Goal: Task Accomplishment & Management: Use online tool/utility

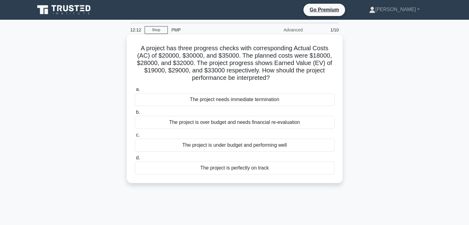
click at [229, 122] on div "The project is over budget and needs financial re-evaluation" at bounding box center [235, 122] width 200 height 13
click at [135, 114] on input "b. The project is over budget and needs financial re-evaluation" at bounding box center [135, 112] width 0 height 4
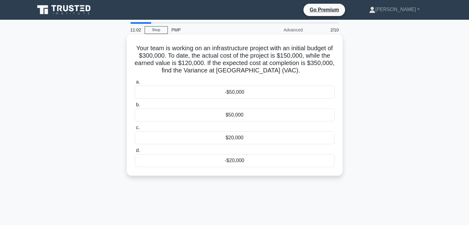
click at [241, 94] on div "-$50,000" at bounding box center [235, 92] width 200 height 13
click at [135, 84] on input "a. -$50,000" at bounding box center [135, 82] width 0 height 4
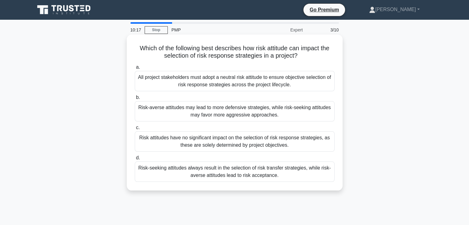
click at [222, 114] on div "Risk-averse attitudes may lead to more defensive strategies, while risk-seeking…" at bounding box center [235, 111] width 200 height 20
click at [135, 100] on input "b. Risk-averse attitudes may lead to more defensive strategies, while risk-seek…" at bounding box center [135, 98] width 0 height 4
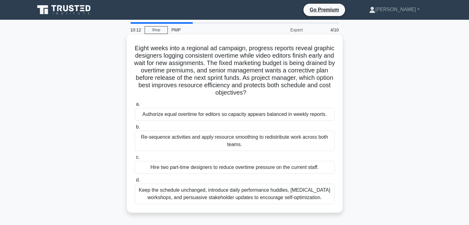
drag, startPoint x: 143, startPoint y: 48, endPoint x: 281, endPoint y: 97, distance: 145.9
click at [281, 97] on h5 "Eight weeks into a regional ad campaign, progress reports reveal graphic design…" at bounding box center [234, 70] width 201 height 52
copy h5 "Eight weeks into a regional ad campaign, progress reports reveal graphic design…"
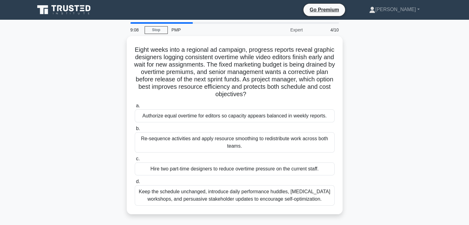
click at [387, 114] on div "Eight weeks into a regional ad campaign, progress reports reveal graphic design…" at bounding box center [234, 129] width 407 height 186
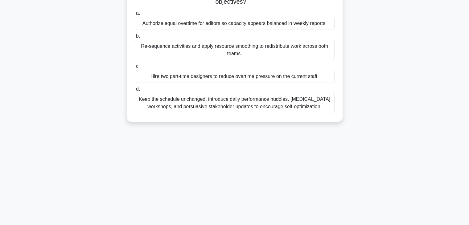
scroll to position [62, 0]
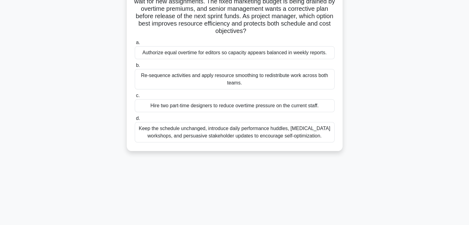
click at [194, 81] on div "Re-sequence activities and apply resource smoothing to redistribute work across…" at bounding box center [235, 79] width 200 height 20
click at [135, 68] on input "b. Re-sequence activities and apply resource smoothing to redistribute work acr…" at bounding box center [135, 66] width 0 height 4
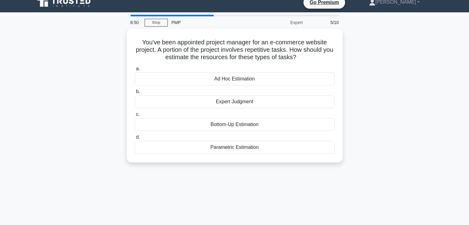
scroll to position [0, 0]
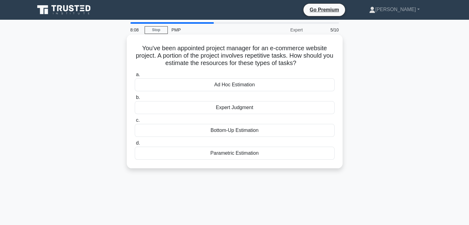
click at [265, 154] on div "Parametric Estimation" at bounding box center [235, 153] width 200 height 13
click at [135, 145] on input "d. Parametric Estimation" at bounding box center [135, 143] width 0 height 4
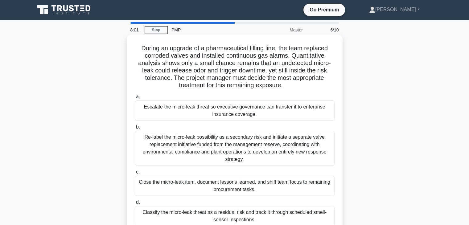
drag, startPoint x: 286, startPoint y: 87, endPoint x: 138, endPoint y: 48, distance: 153.5
click at [138, 48] on h5 "During an upgrade of a pharmaceutical filling line, the team replaced corroded …" at bounding box center [234, 66] width 201 height 45
copy h5 "During an upgrade of a pharmaceutical filling line, the team replaced corroded …"
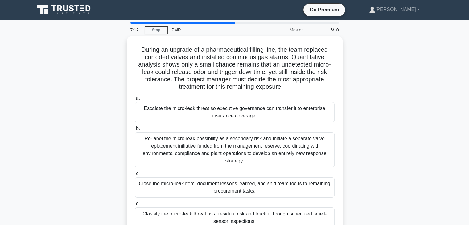
click at [390, 115] on div "During an upgrade of a pharmaceutical filling line, the team replaced corroded …" at bounding box center [234, 140] width 407 height 208
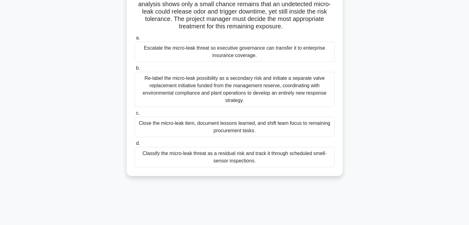
scroll to position [62, 0]
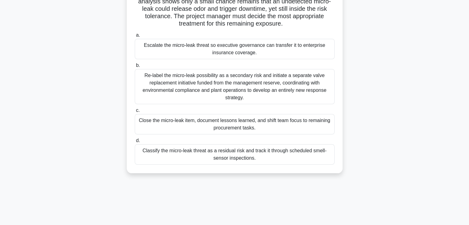
click at [256, 158] on div "Classify the micro-leak threat as a residual risk and track it through schedule…" at bounding box center [235, 154] width 200 height 20
click at [135, 143] on input "d. Classify the micro-leak threat as a residual risk and track it through sched…" at bounding box center [135, 141] width 0 height 4
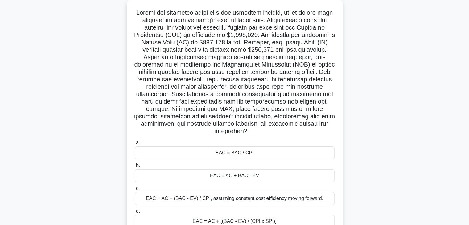
scroll to position [0, 0]
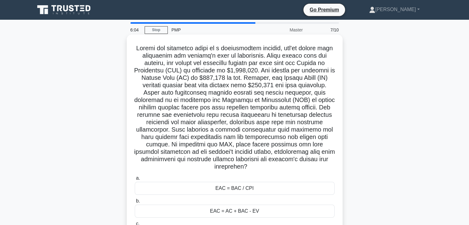
drag, startPoint x: 139, startPoint y: 48, endPoint x: 259, endPoint y: 168, distance: 169.9
click at [259, 168] on h5 ".spinner_0XTQ{transform-origin:center;animation:spinner_y6GP .75s linear infini…" at bounding box center [234, 107] width 201 height 126
copy h5 "During the execution phase of a construction project, you're tasked with estima…"
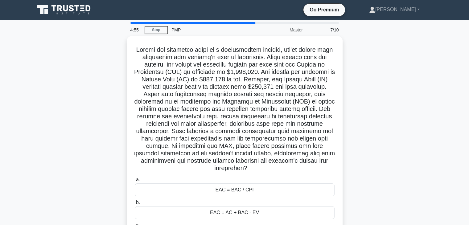
click at [377, 159] on div ".spinner_0XTQ{transform-origin:center;animation:spinner_y6GP .75s linear infini…" at bounding box center [234, 158] width 407 height 245
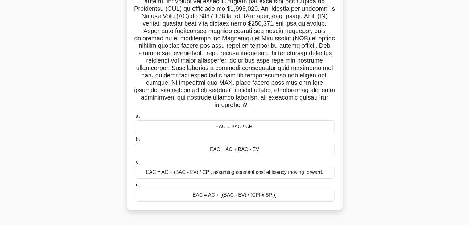
click at [196, 175] on div "EAC = AC + (BAC - EV) / CPI, assuming constant cost efficiency moving forward." at bounding box center [235, 172] width 200 height 13
click at [135, 164] on input "c. EAC = AC + (BAC - EV) / CPI, assuming constant cost efficiency moving forwar…" at bounding box center [135, 162] width 0 height 4
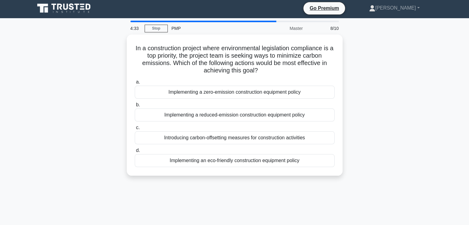
scroll to position [0, 0]
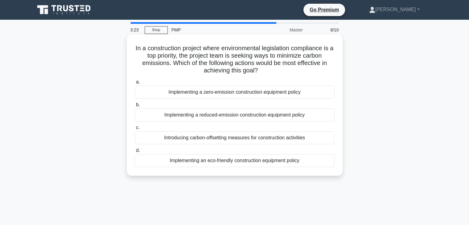
click at [250, 92] on div "Implementing a zero-emission construction equipment policy" at bounding box center [235, 92] width 200 height 13
click at [135, 84] on input "a. Implementing a zero-emission construction equipment policy" at bounding box center [135, 82] width 0 height 4
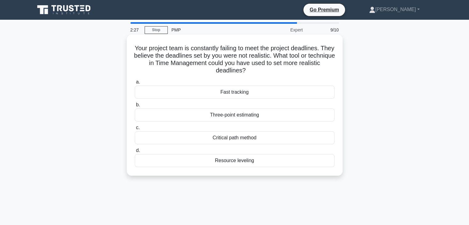
click at [283, 119] on div "Three-point estimating" at bounding box center [235, 115] width 200 height 13
click at [135, 107] on input "b. Three-point estimating" at bounding box center [135, 105] width 0 height 4
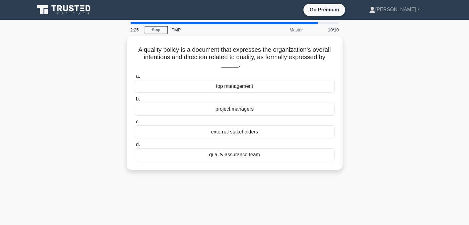
click at [375, 128] on div "A quality policy is a document that expresses the organization's overall intent…" at bounding box center [234, 106] width 407 height 141
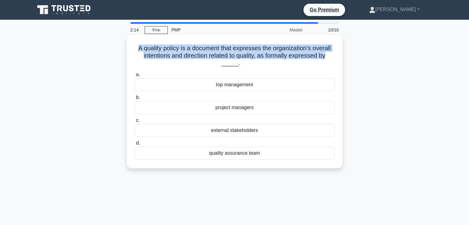
drag, startPoint x: 330, startPoint y: 57, endPoint x: 130, endPoint y: 47, distance: 200.5
click at [130, 47] on div "A quality policy is a document that expresses the organization's overall intent…" at bounding box center [234, 101] width 211 height 129
copy h5 "A quality policy is a document that expresses the organization's overall intent…"
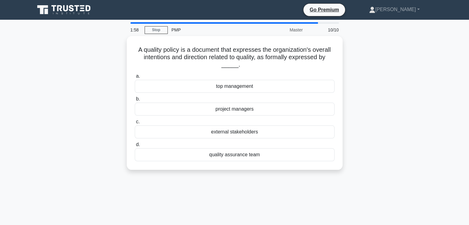
click at [386, 97] on div "A quality policy is a document that expresses the organization's overall intent…" at bounding box center [234, 106] width 407 height 141
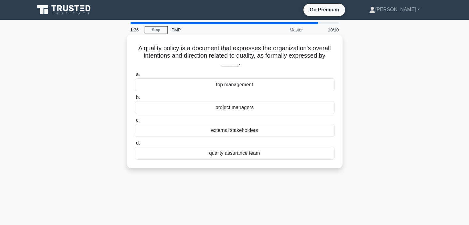
click at [248, 155] on div "quality assurance team" at bounding box center [235, 153] width 200 height 13
click at [135, 145] on input "d. quality assurance team" at bounding box center [135, 143] width 0 height 4
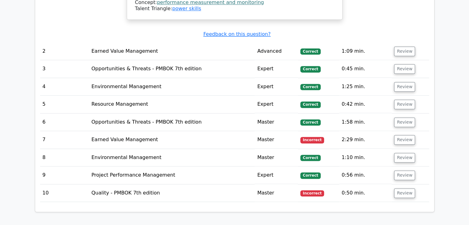
scroll to position [833, 0]
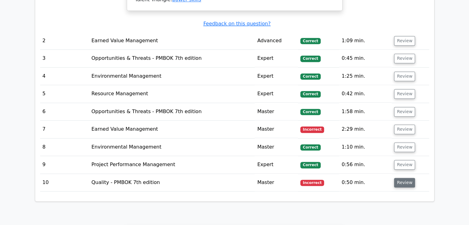
click at [404, 178] on button "Review" at bounding box center [404, 183] width 21 height 10
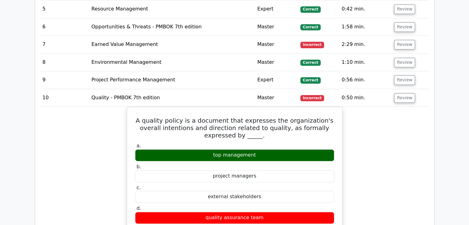
scroll to position [864, 0]
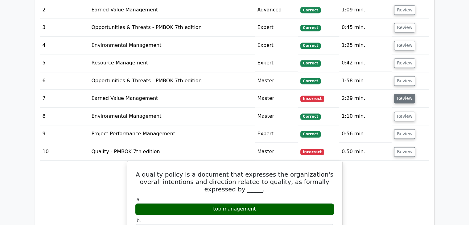
click at [410, 94] on button "Review" at bounding box center [404, 99] width 21 height 10
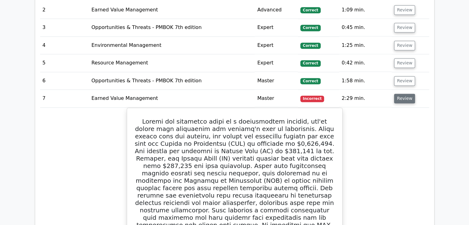
click at [402, 94] on button "Review" at bounding box center [404, 99] width 21 height 10
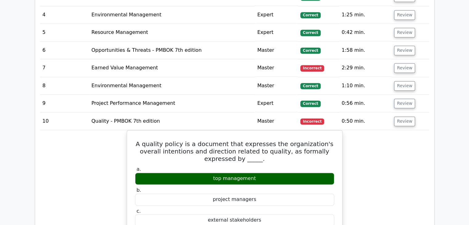
scroll to position [895, 0]
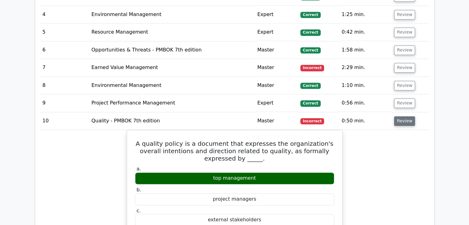
click at [404, 116] on button "Review" at bounding box center [404, 121] width 21 height 10
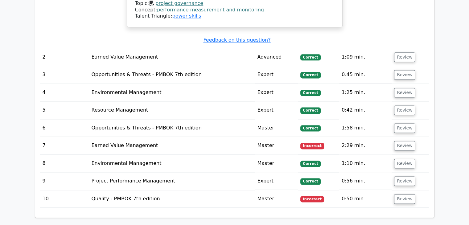
scroll to position [802, 0]
